Goal: Check status

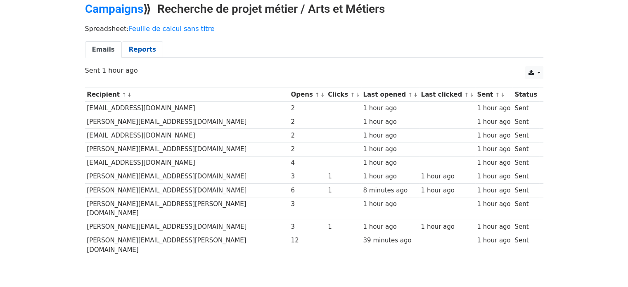
click at [136, 48] on link "Reports" at bounding box center [142, 49] width 41 height 17
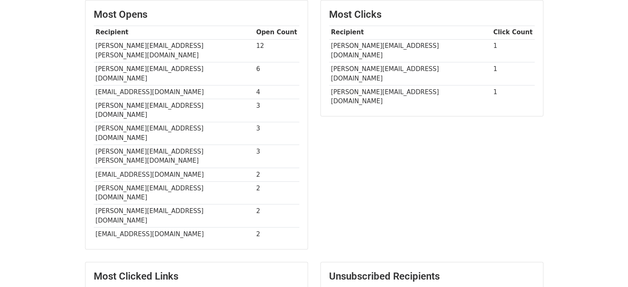
scroll to position [212, 0]
